Goal: Obtain resource: Download file/media

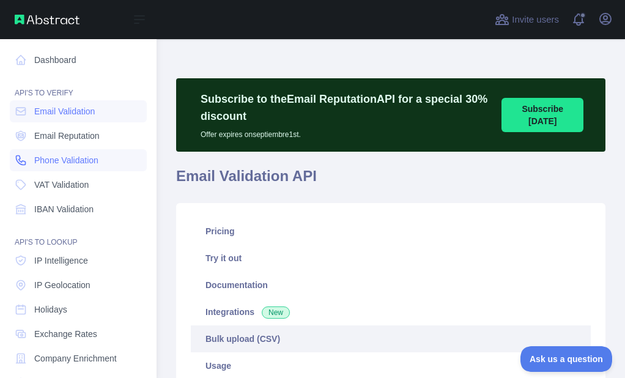
click at [18, 153] on link "Phone Validation" at bounding box center [78, 160] width 137 height 22
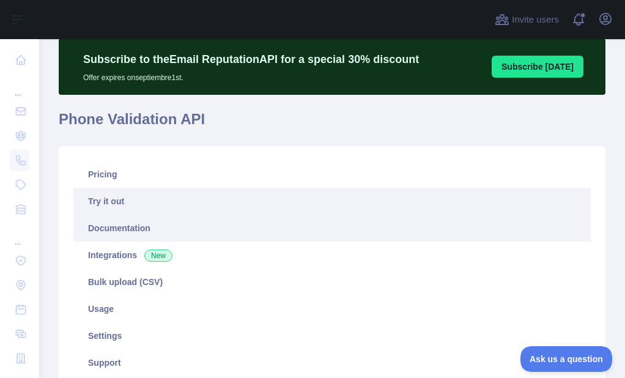
scroll to position [61, 0]
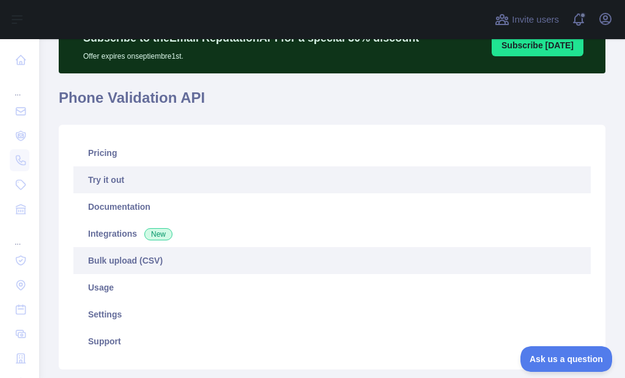
click at [113, 252] on link "Bulk upload (CSV)" at bounding box center [331, 260] width 517 height 27
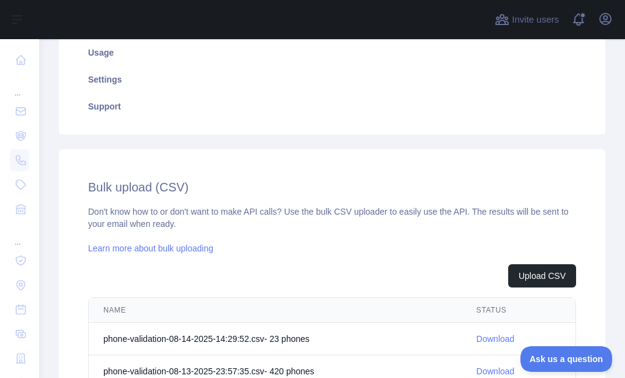
scroll to position [306, 0]
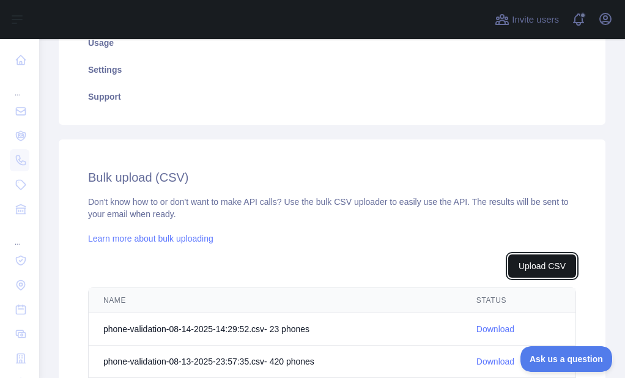
click at [519, 256] on button "Upload CSV" at bounding box center [542, 265] width 68 height 23
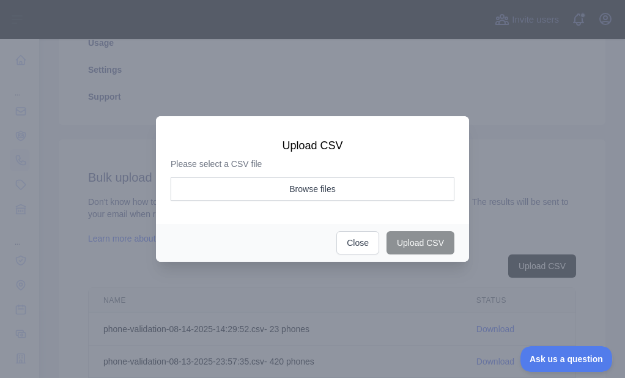
click at [356, 205] on aside "Browse files" at bounding box center [313, 192] width 284 height 31
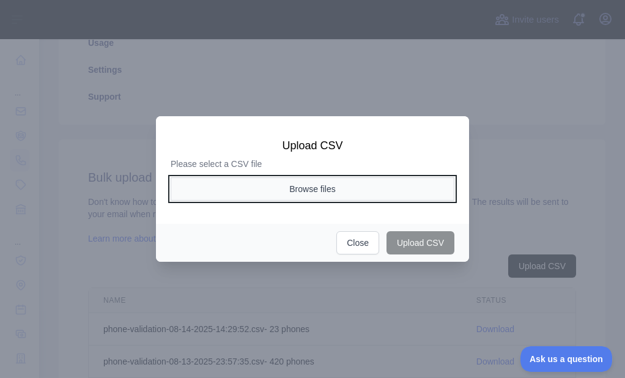
click at [348, 194] on button "Browse files" at bounding box center [313, 188] width 284 height 23
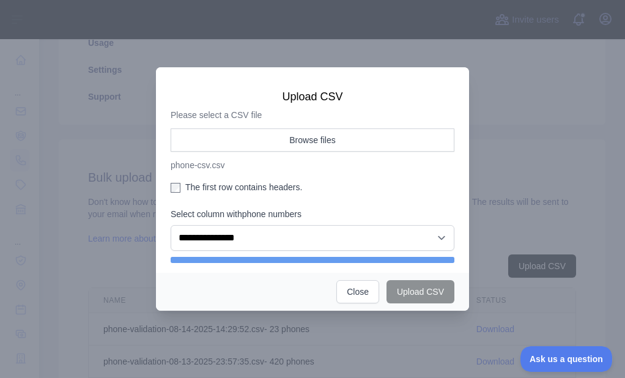
click at [207, 188] on label "The first row contains headers." at bounding box center [313, 187] width 284 height 12
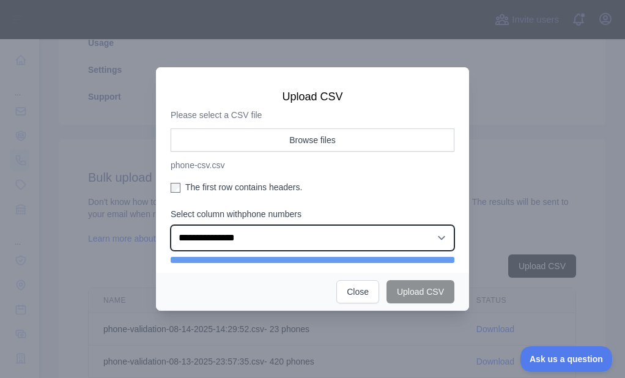
click at [233, 241] on select "**********" at bounding box center [313, 238] width 284 height 26
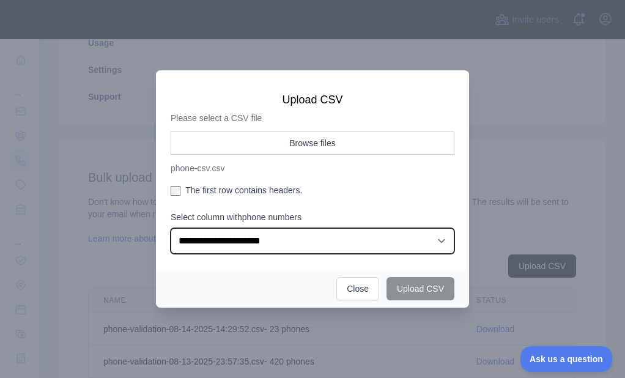
click at [171, 228] on select "**********" at bounding box center [313, 241] width 284 height 26
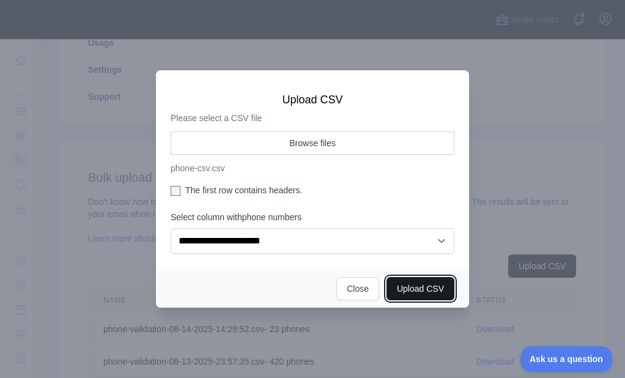
click at [410, 290] on button "Upload CSV" at bounding box center [420, 288] width 68 height 23
select select "**"
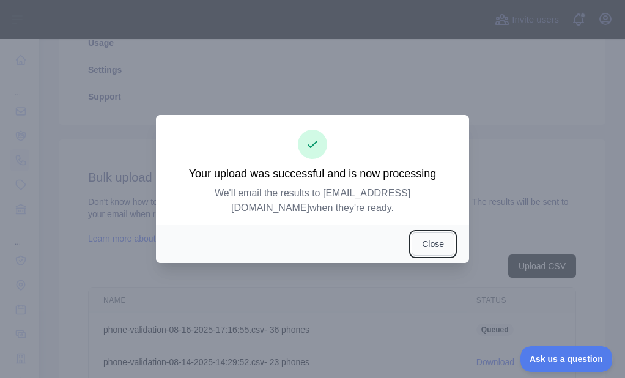
click at [424, 232] on button "Close" at bounding box center [432, 243] width 43 height 23
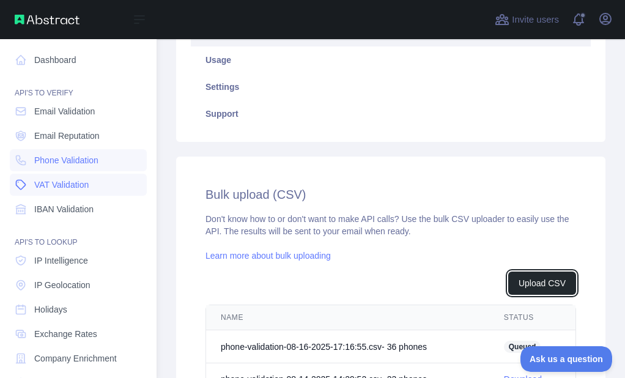
scroll to position [323, 0]
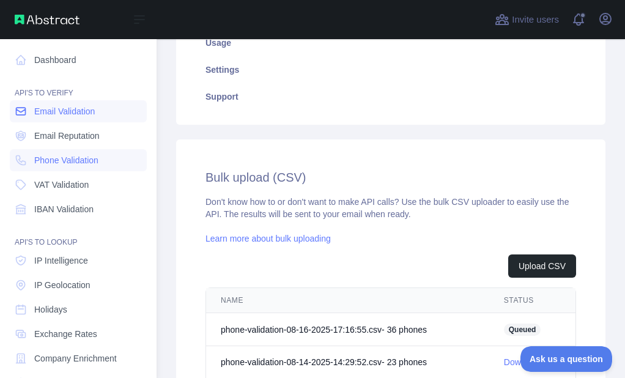
click at [31, 111] on link "Email Validation" at bounding box center [78, 111] width 137 height 22
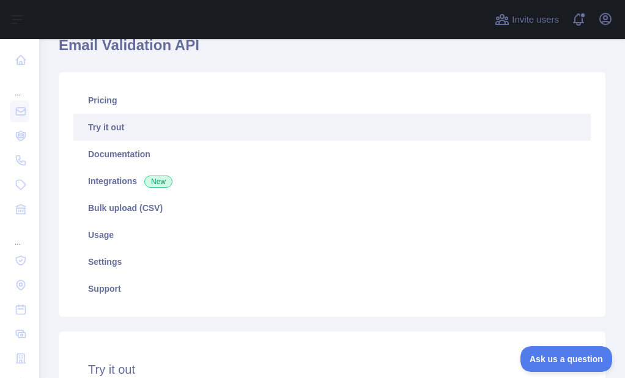
scroll to position [61, 0]
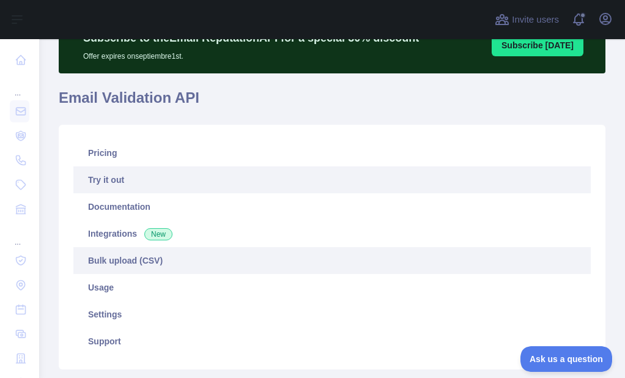
click at [115, 259] on link "Bulk upload (CSV)" at bounding box center [331, 260] width 517 height 27
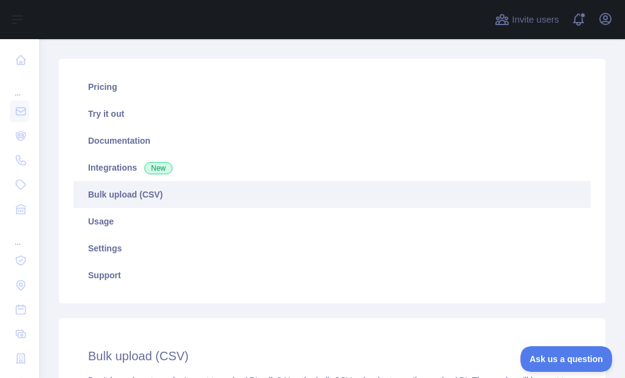
scroll to position [428, 0]
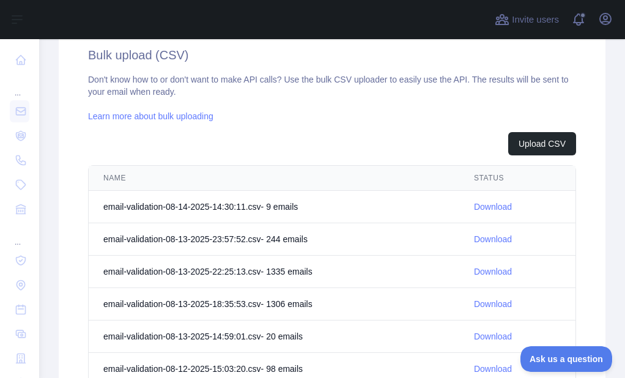
click at [516, 128] on div "Don't know how to or don't want to make API calls? Use the bulk CSV uploader to…" at bounding box center [332, 247] width 488 height 349
click at [514, 149] on button "Upload CSV" at bounding box center [542, 143] width 68 height 23
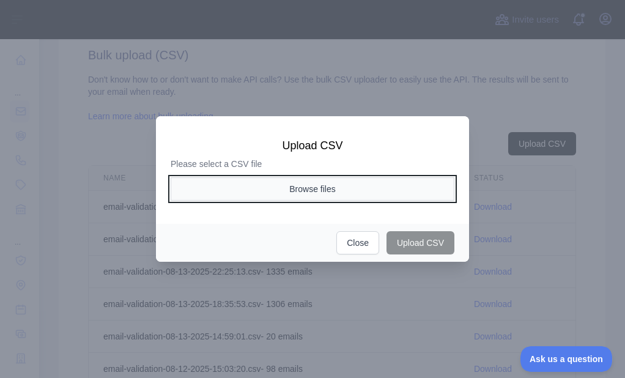
click at [246, 196] on button "Browse files" at bounding box center [313, 188] width 284 height 23
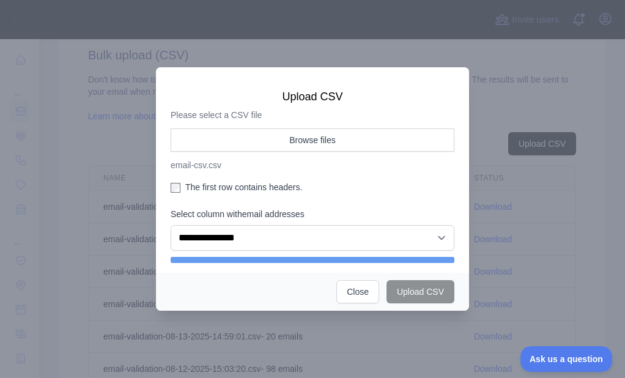
click at [194, 183] on label "The first row contains headers." at bounding box center [313, 187] width 284 height 12
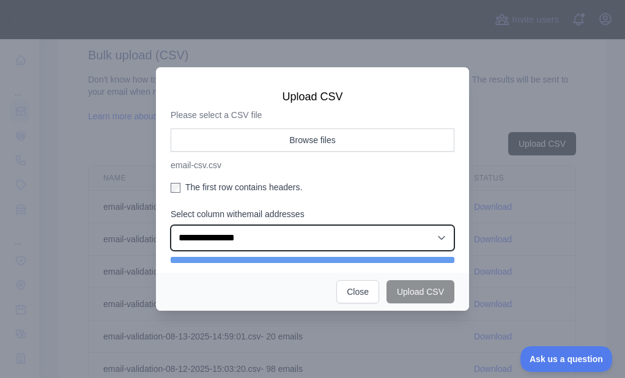
click at [236, 247] on select "**********" at bounding box center [313, 238] width 284 height 26
click at [171, 225] on select "**********" at bounding box center [313, 238] width 284 height 26
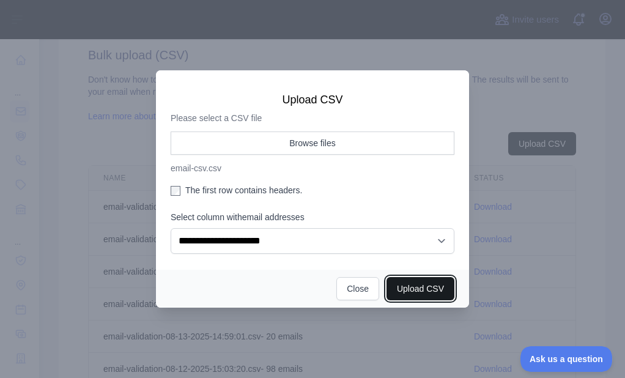
click at [396, 290] on button "Upload CSV" at bounding box center [420, 288] width 68 height 23
select select "**"
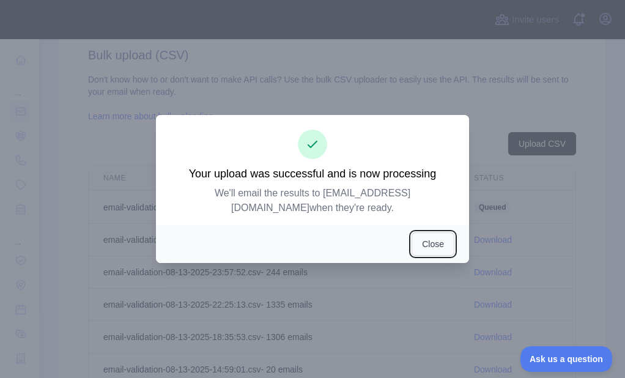
click at [429, 246] on button "Close" at bounding box center [432, 243] width 43 height 23
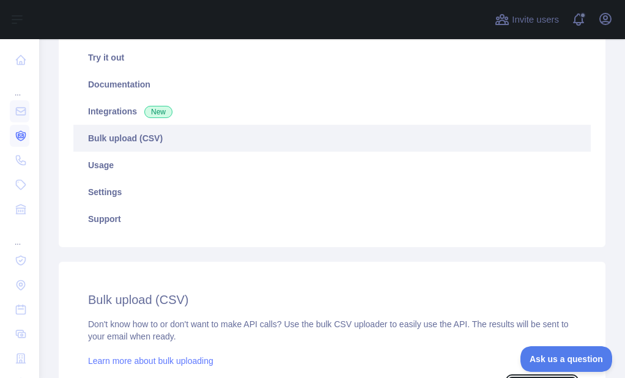
scroll to position [201, 0]
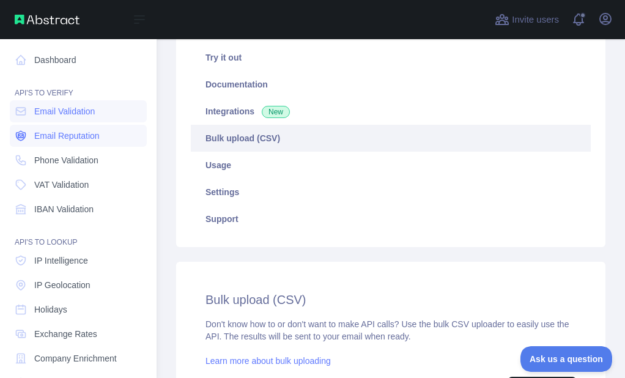
click at [24, 145] on link "Email Reputation" at bounding box center [78, 136] width 137 height 22
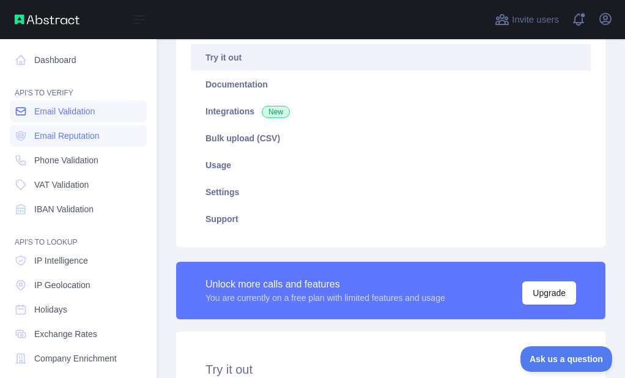
click at [26, 112] on icon at bounding box center [21, 111] width 12 height 12
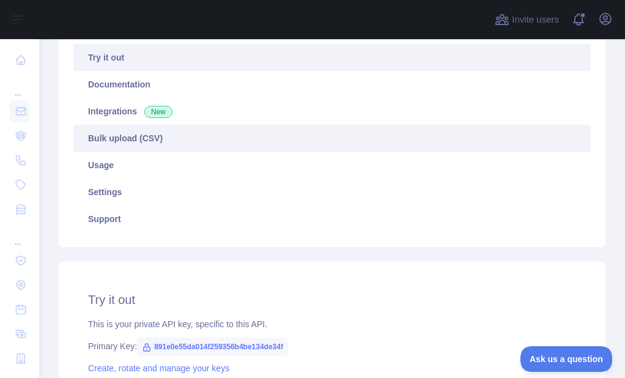
click at [144, 133] on link "Bulk upload (CSV)" at bounding box center [331, 138] width 517 height 27
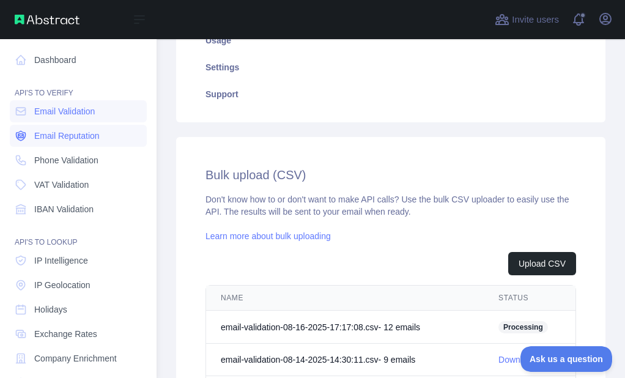
scroll to position [342, 0]
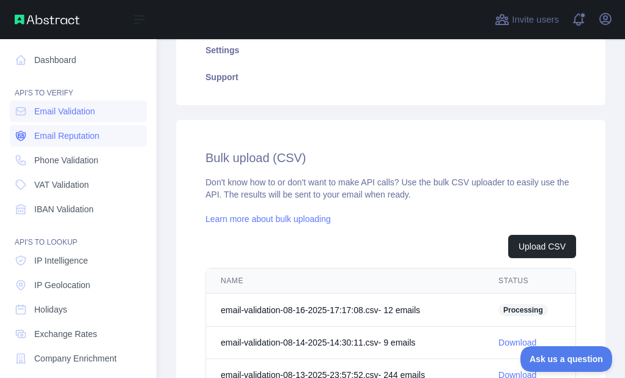
click at [28, 131] on link "Email Reputation" at bounding box center [78, 136] width 137 height 22
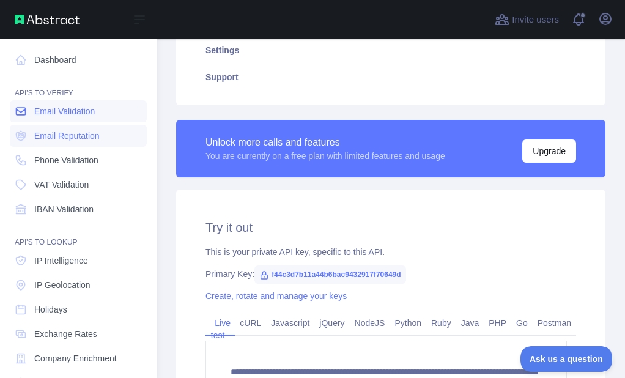
click at [32, 112] on link "Email Validation" at bounding box center [78, 111] width 137 height 22
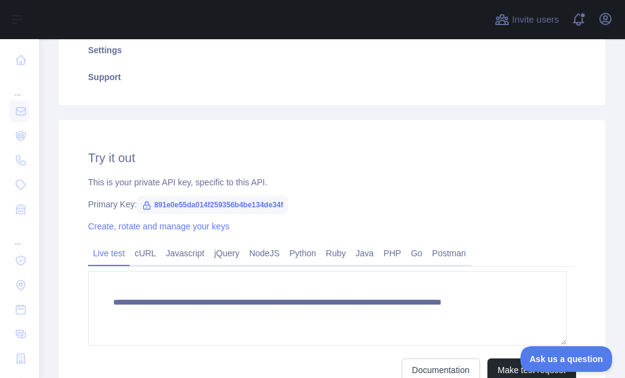
scroll to position [203, 0]
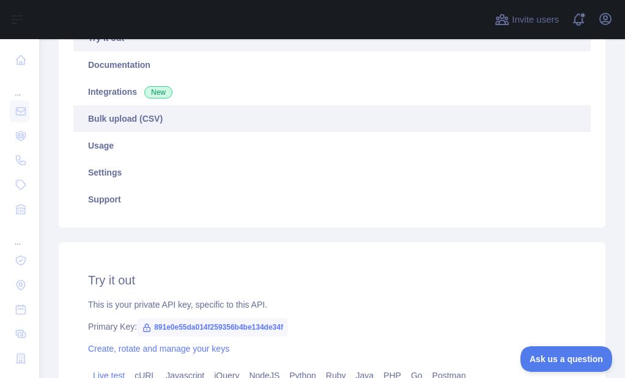
click at [152, 121] on link "Bulk upload (CSV)" at bounding box center [331, 118] width 517 height 27
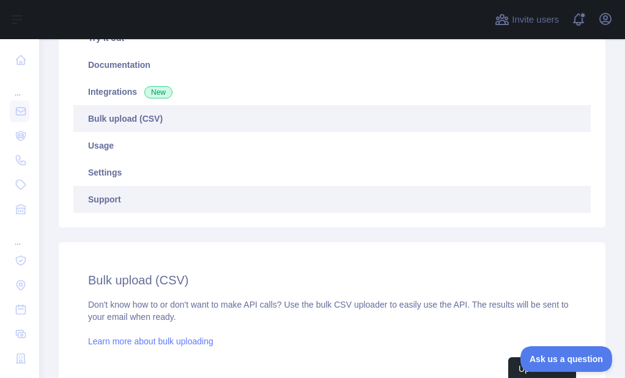
scroll to position [325, 0]
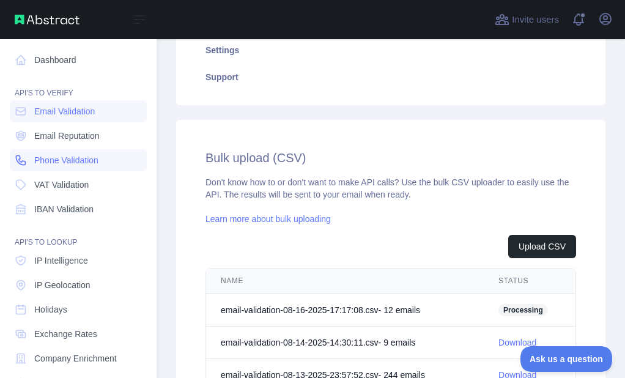
click at [18, 163] on icon at bounding box center [21, 160] width 12 height 12
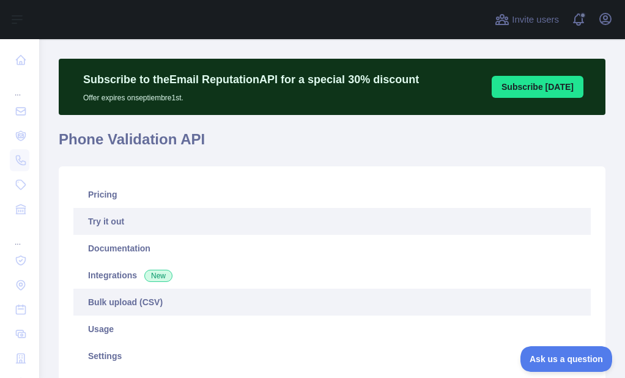
scroll to position [81, 0]
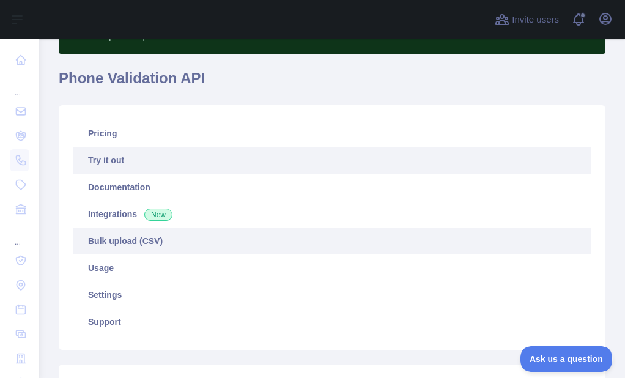
click at [115, 241] on link "Bulk upload (CSV)" at bounding box center [331, 240] width 517 height 27
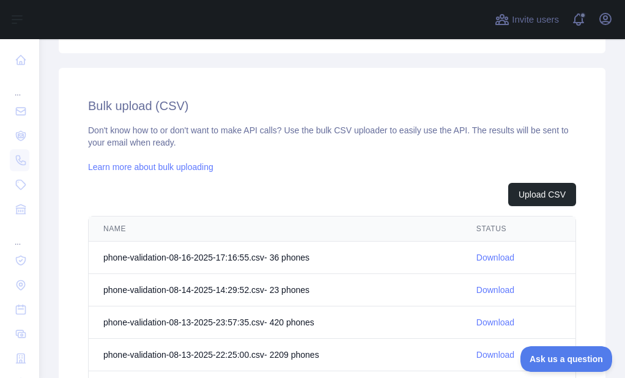
scroll to position [447, 0]
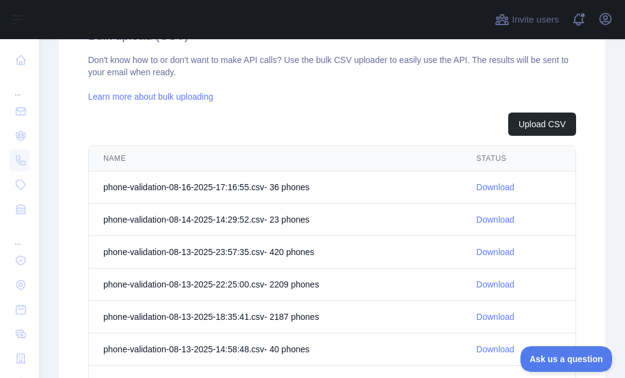
click at [476, 185] on link "Download" at bounding box center [495, 187] width 38 height 10
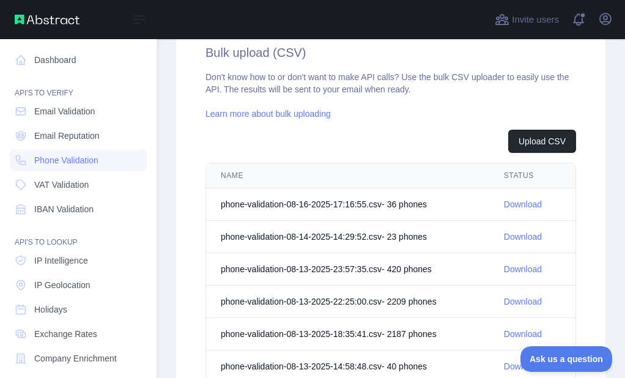
scroll to position [465, 0]
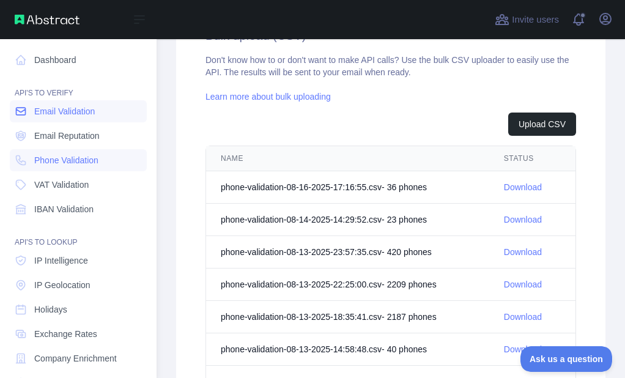
click at [34, 111] on span "Email Validation" at bounding box center [64, 111] width 61 height 12
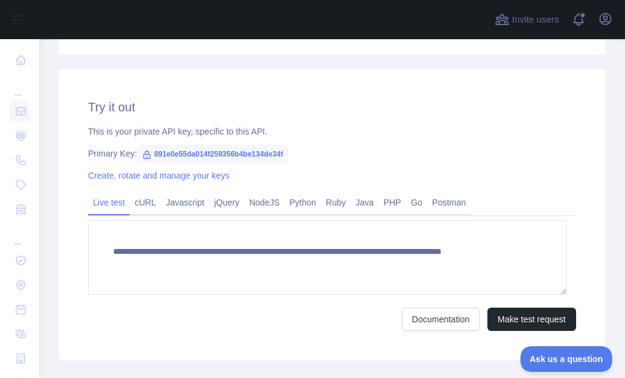
scroll to position [203, 0]
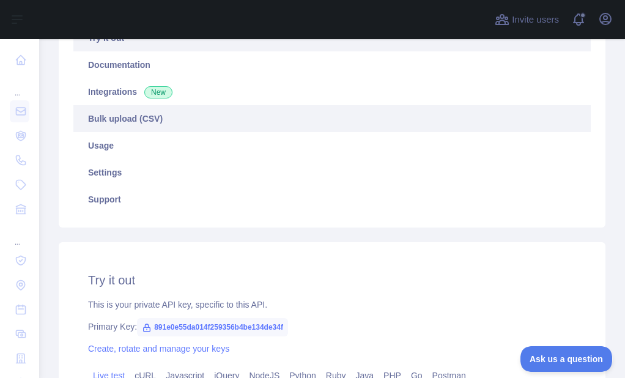
click at [148, 127] on link "Bulk upload (CSV)" at bounding box center [331, 118] width 517 height 27
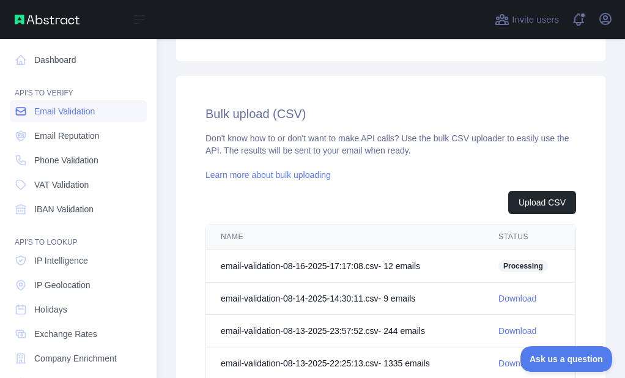
scroll to position [403, 0]
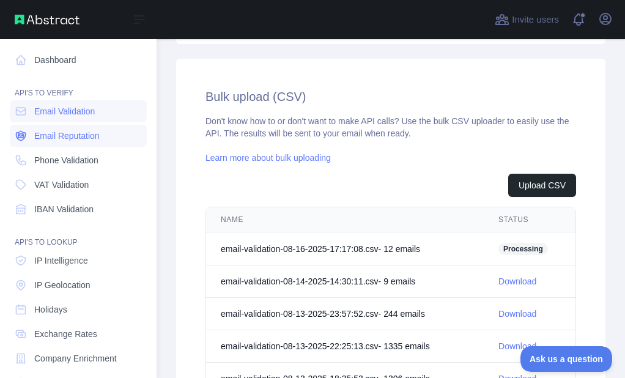
click at [20, 132] on icon at bounding box center [20, 136] width 9 height 10
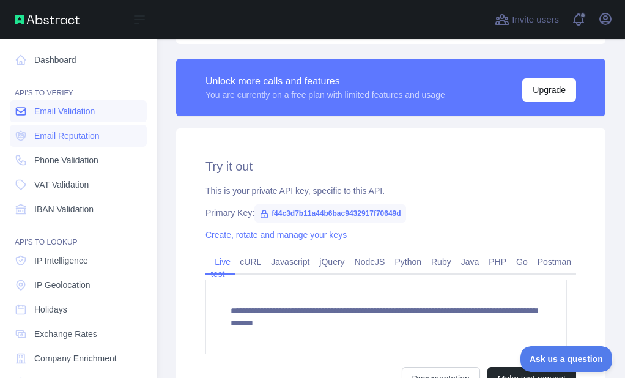
click at [26, 109] on icon at bounding box center [21, 111] width 9 height 7
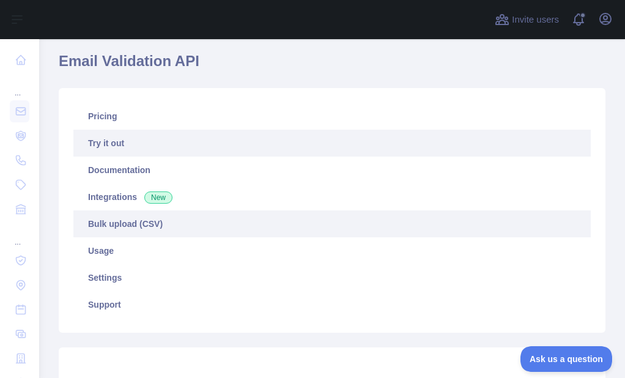
scroll to position [81, 0]
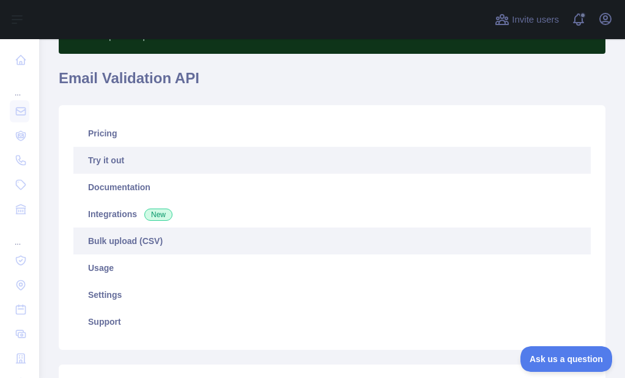
click at [143, 235] on link "Bulk upload (CSV)" at bounding box center [331, 240] width 517 height 27
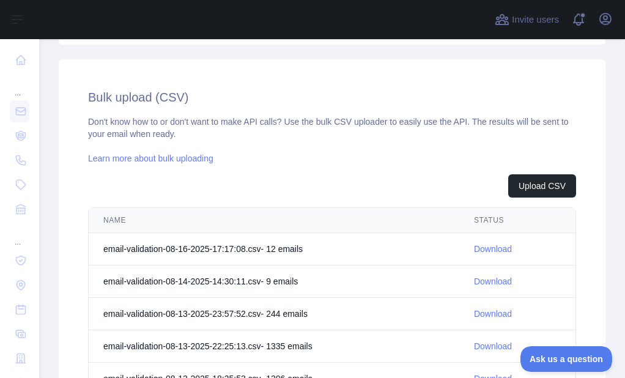
scroll to position [386, 0]
click at [479, 245] on link "Download" at bounding box center [493, 248] width 38 height 10
